Goal: Information Seeking & Learning: Check status

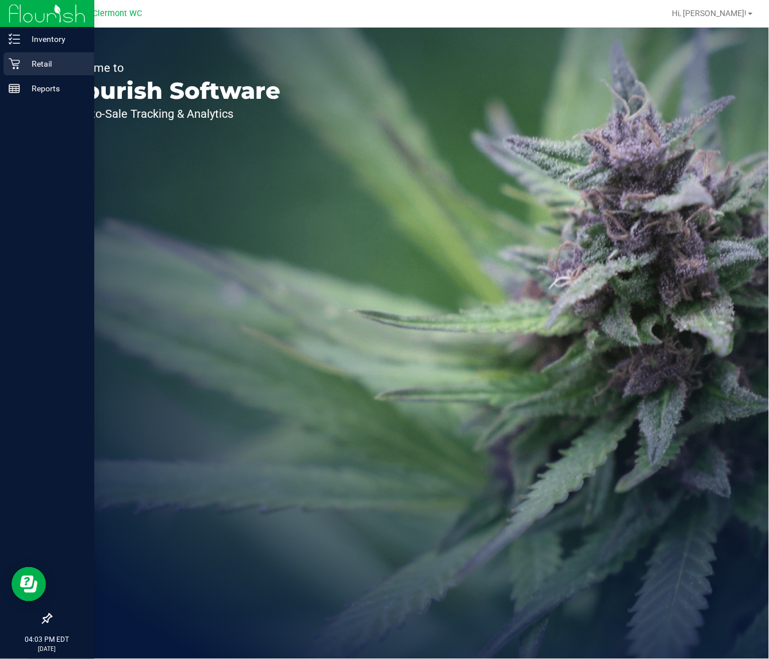
click at [44, 63] on p "Retail" at bounding box center [54, 64] width 69 height 14
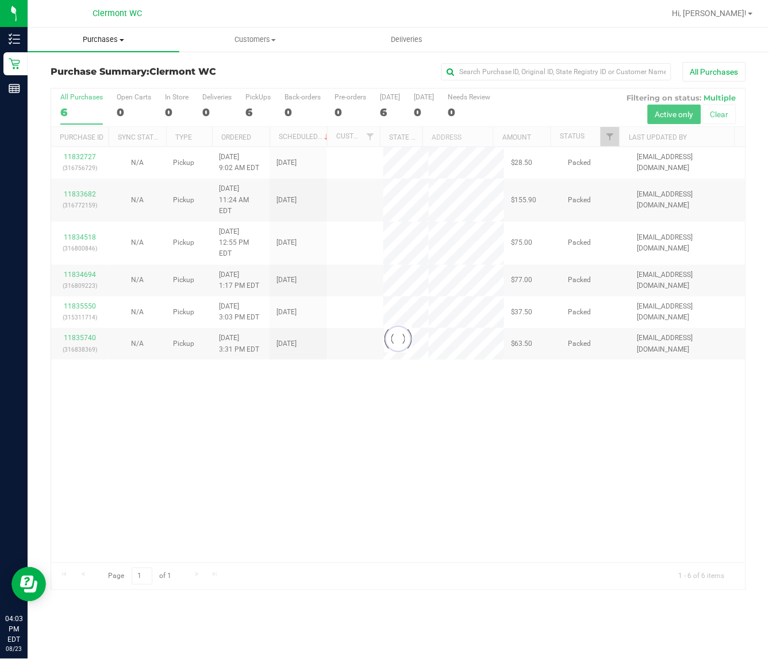
click at [122, 40] on span at bounding box center [121, 40] width 5 height 2
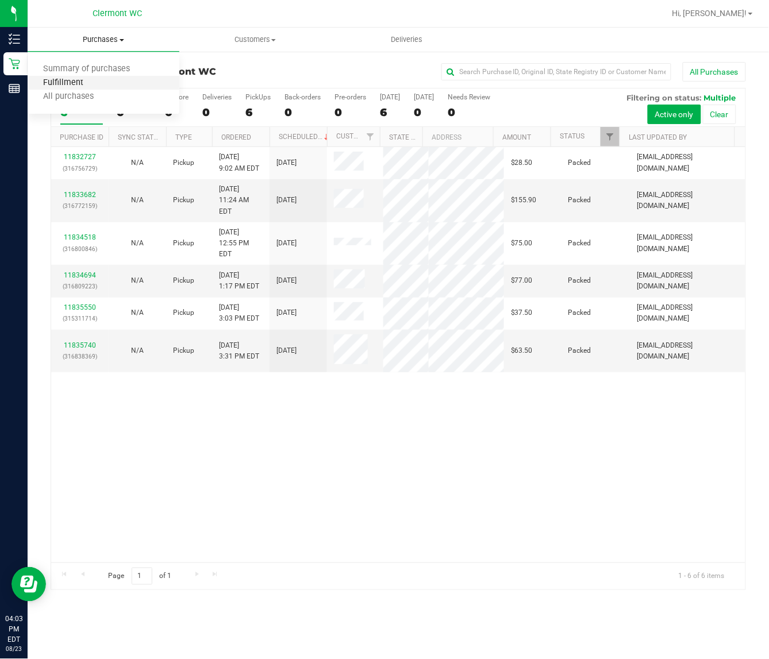
click at [75, 79] on span "Fulfillment" at bounding box center [63, 83] width 71 height 10
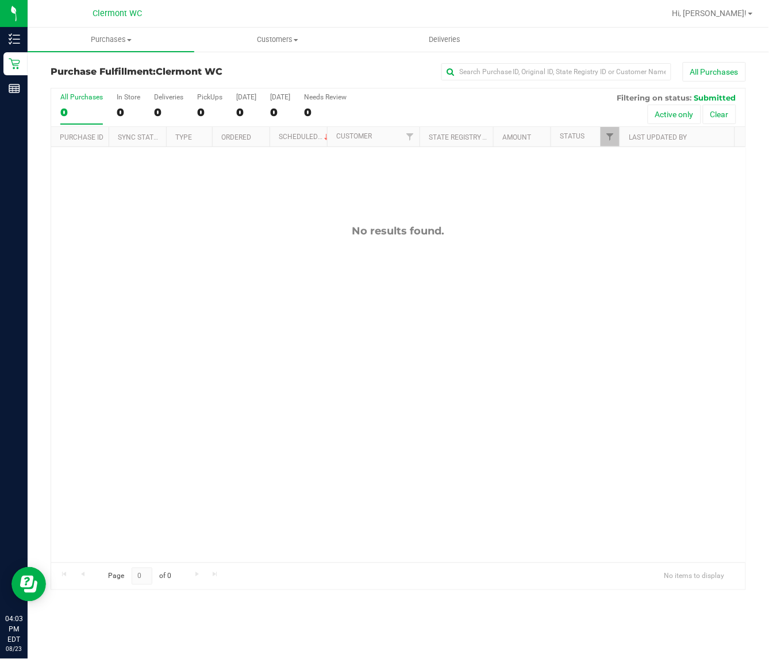
click at [222, 349] on div "No results found." at bounding box center [398, 393] width 694 height 493
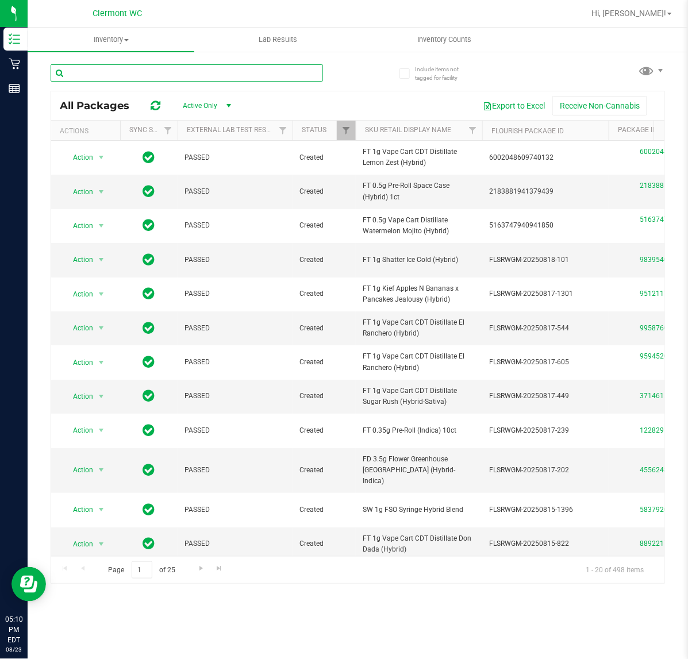
click at [114, 70] on input "text" at bounding box center [187, 72] width 272 height 17
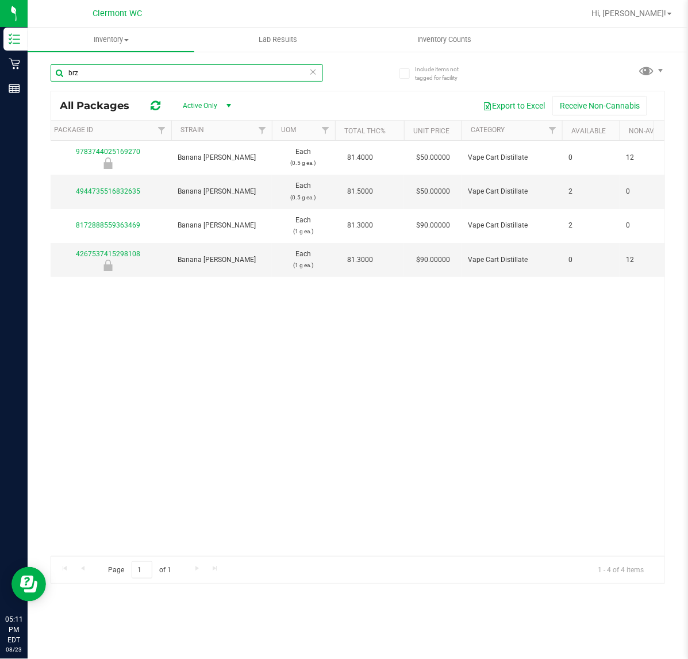
scroll to position [0, 566]
type input "b"
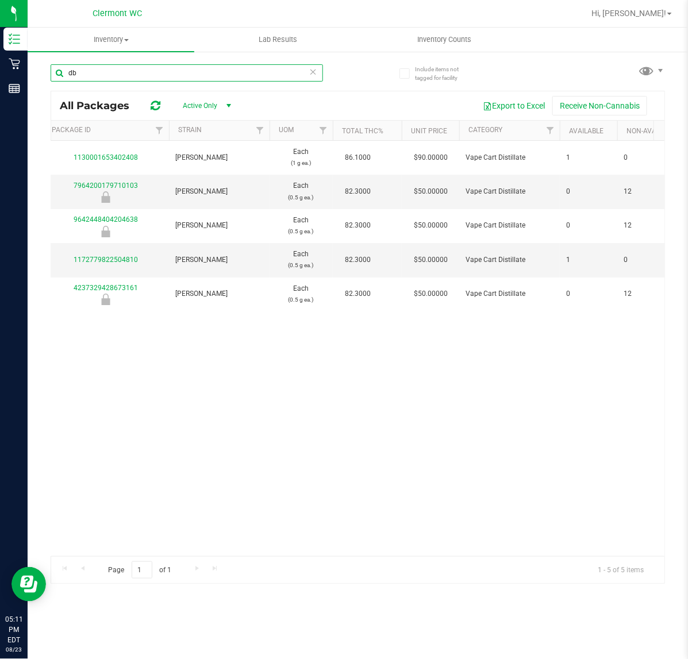
type input "d"
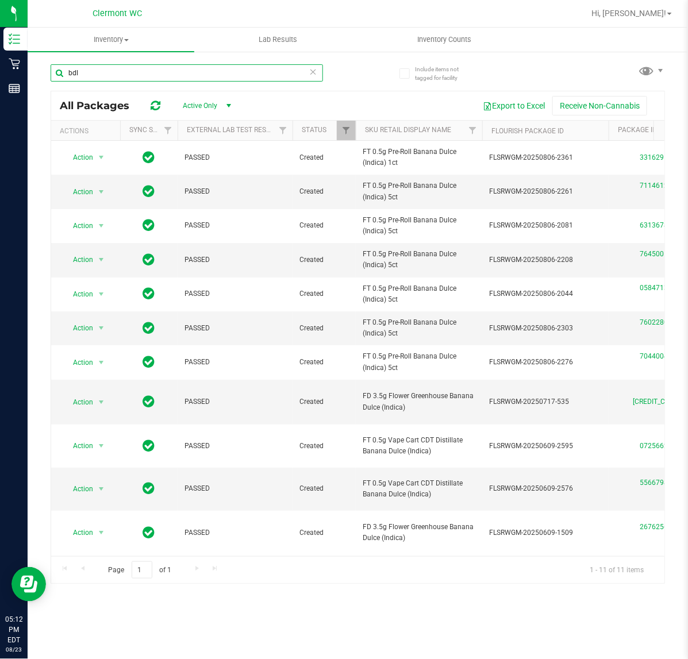
scroll to position [0, 76]
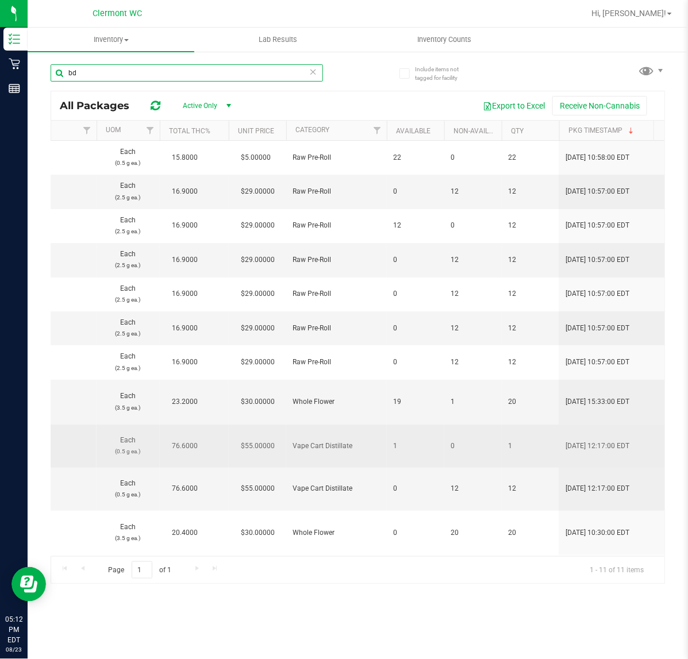
type input "b"
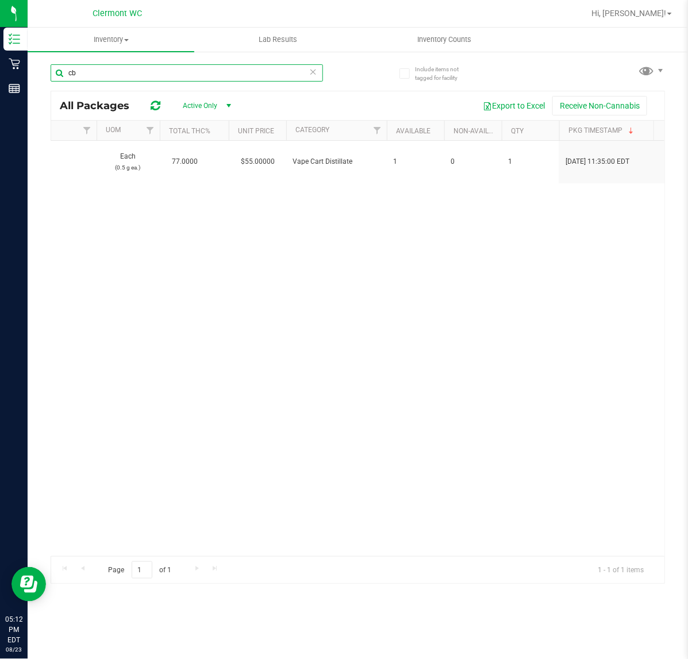
type input "c"
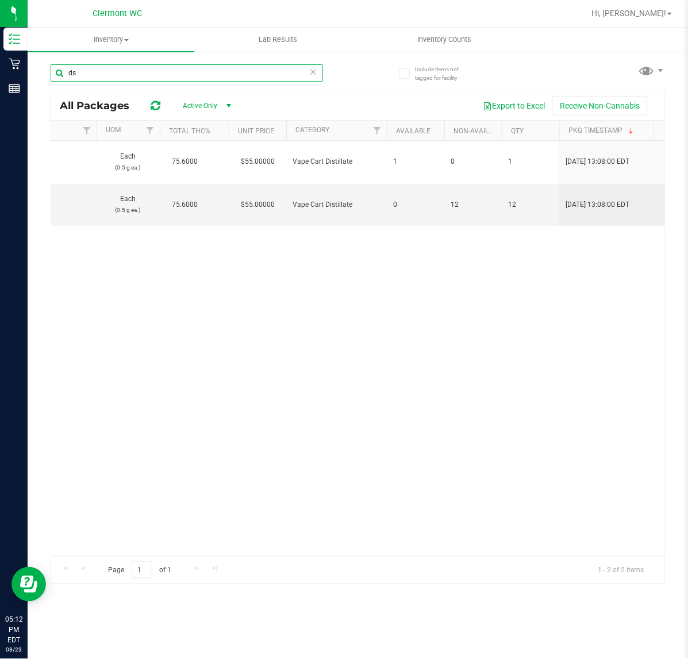
type input "d"
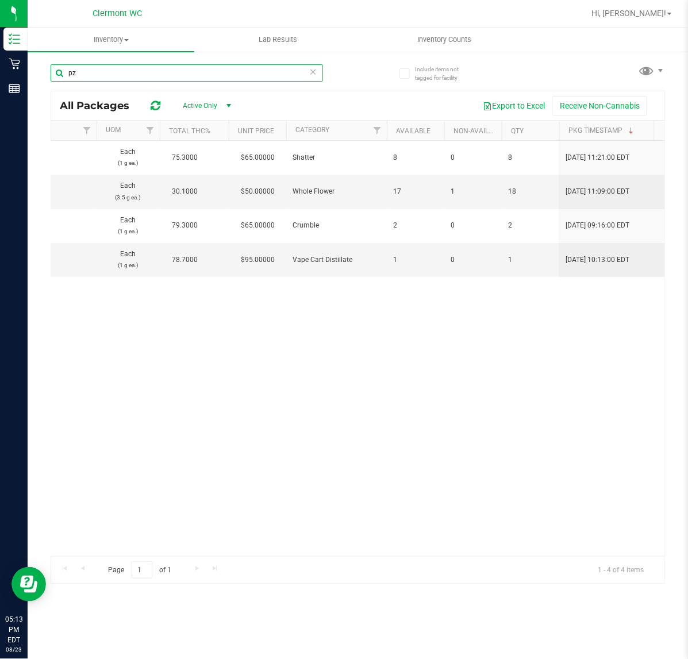
type input "p"
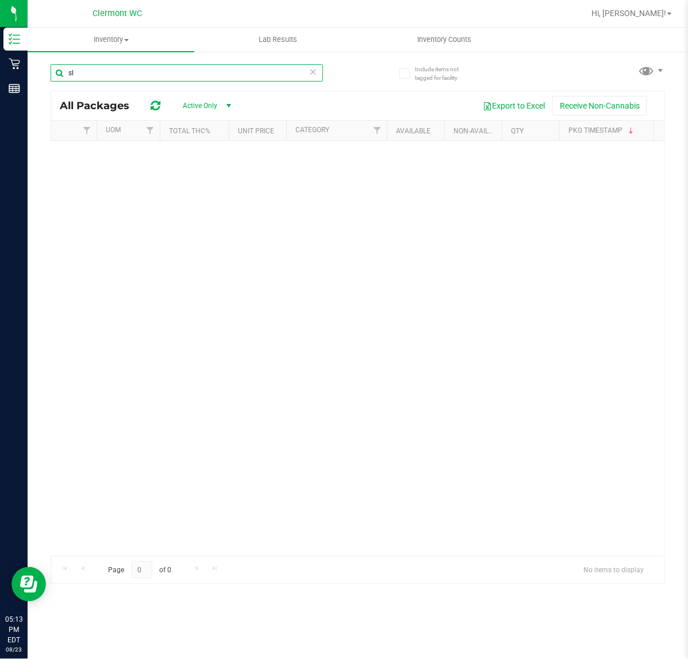
type input "s"
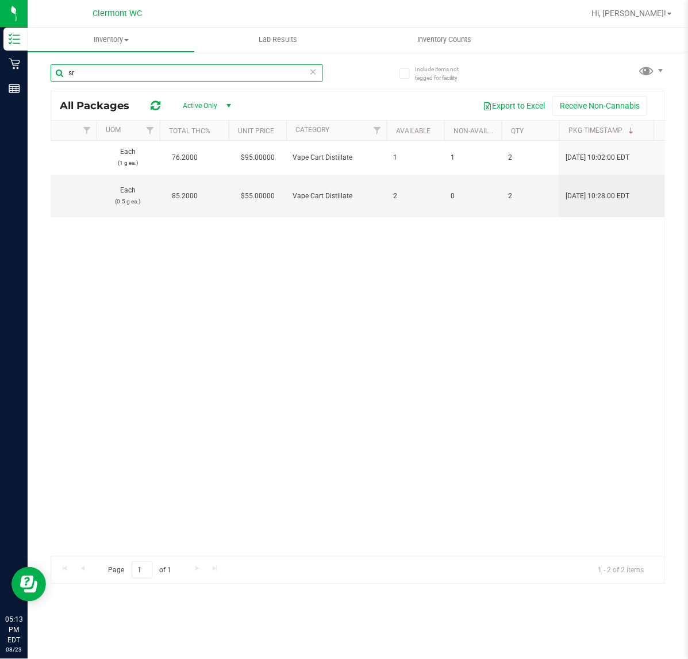
type input "s"
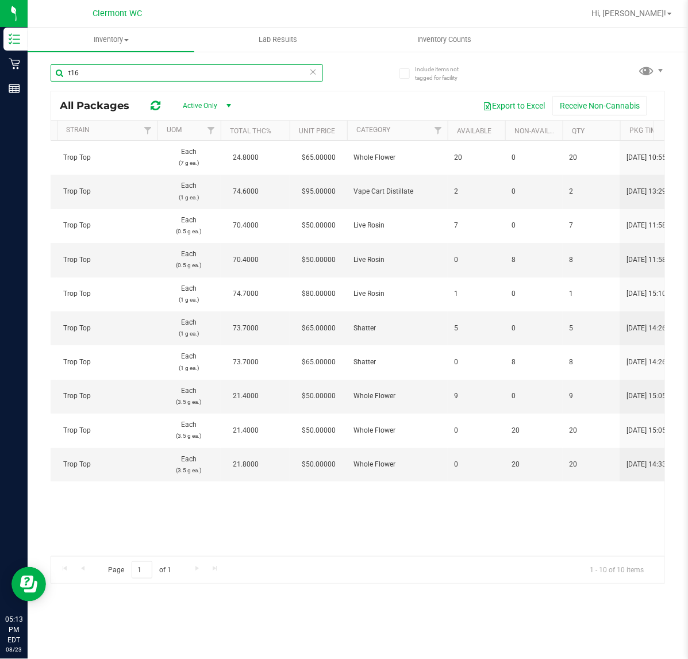
scroll to position [0, 673]
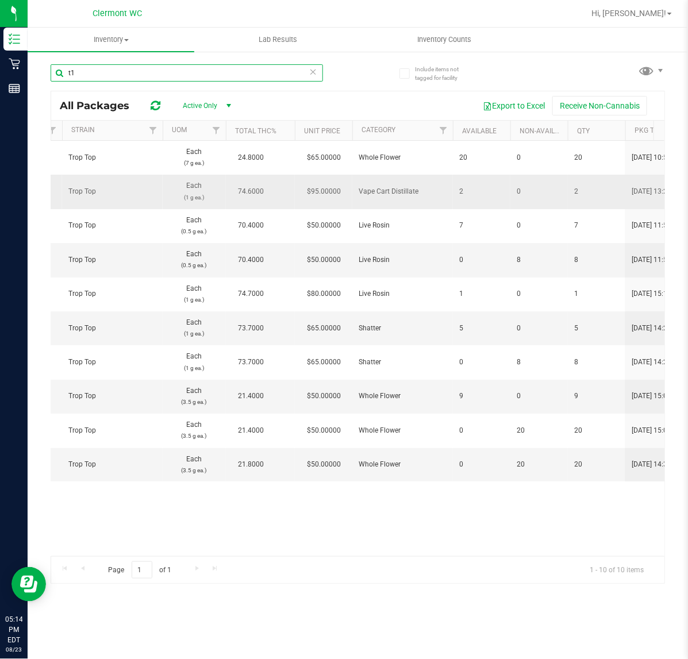
type input "t"
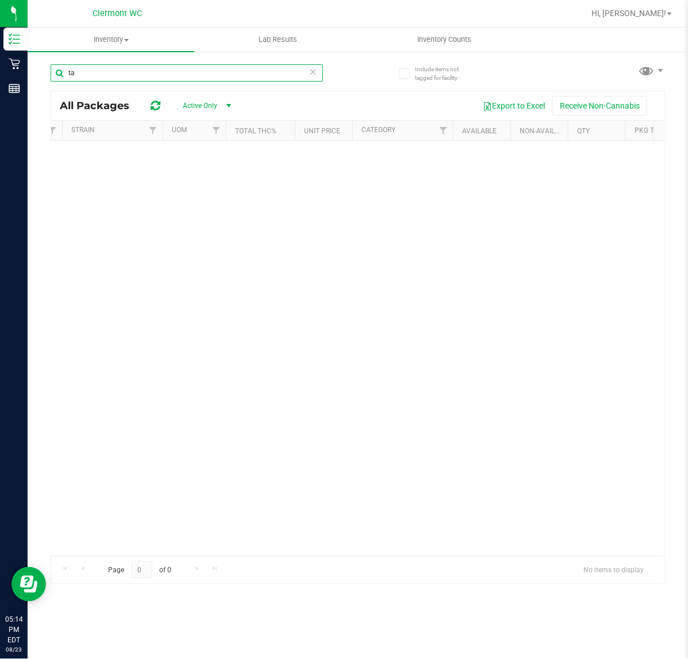
type input "t"
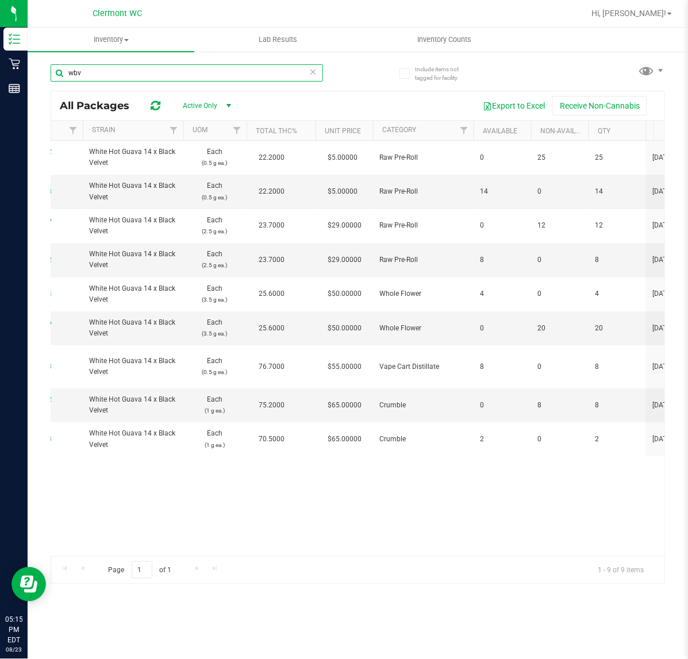
scroll to position [0, 569]
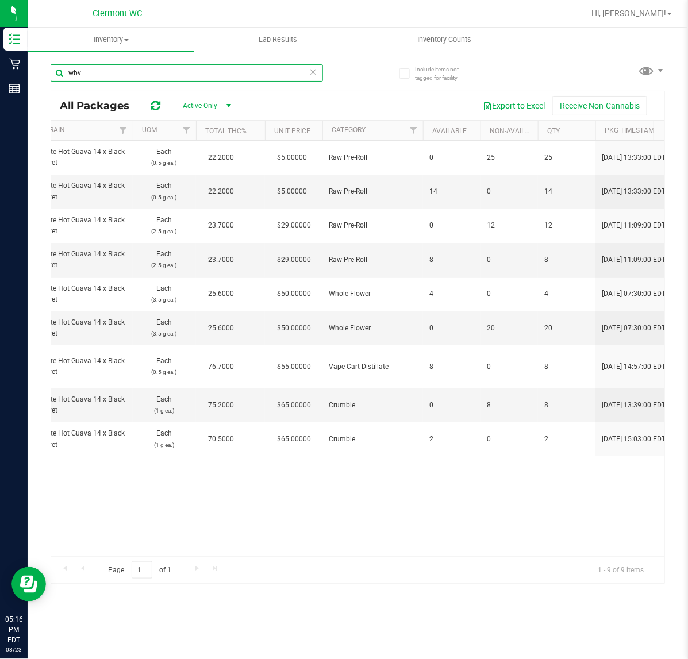
type input "wbv"
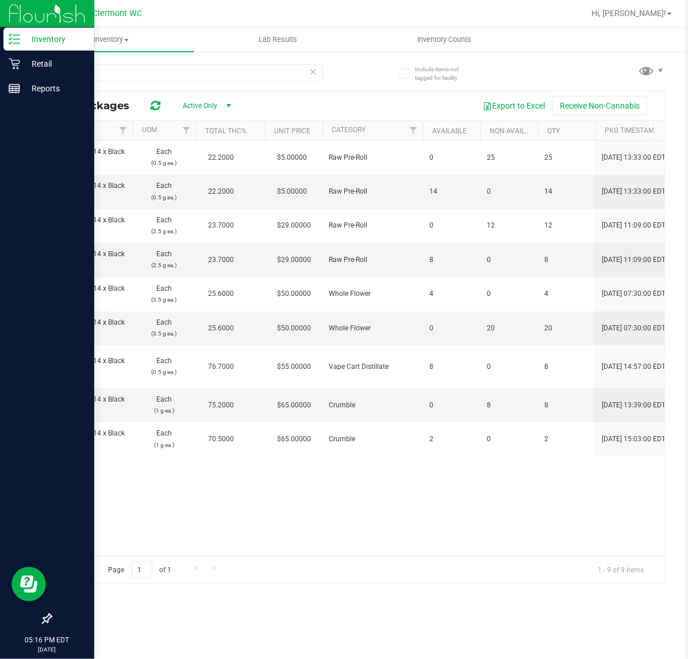
click at [0, 366] on div at bounding box center [47, 355] width 94 height 506
